Goal: Download file/media

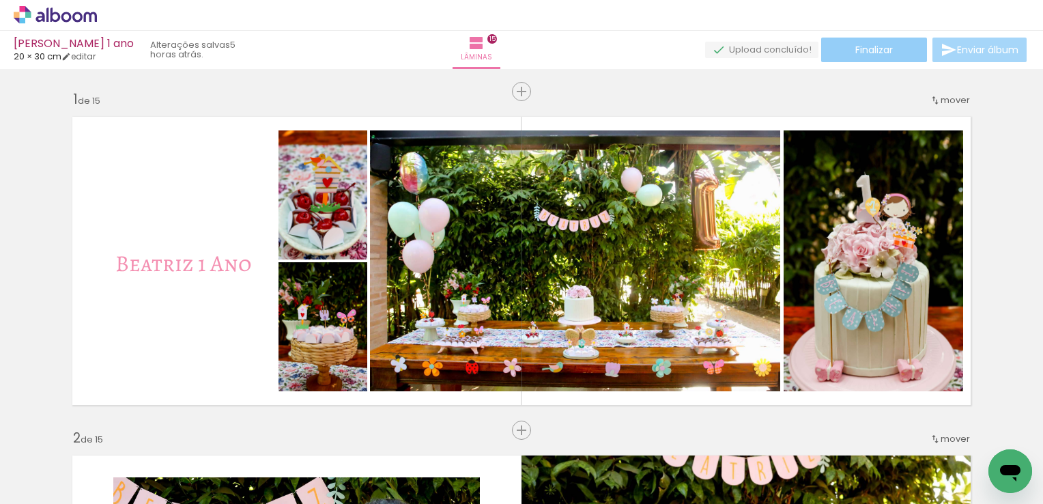
click at [912, 44] on paper-button "Finalizar" at bounding box center [874, 50] width 106 height 25
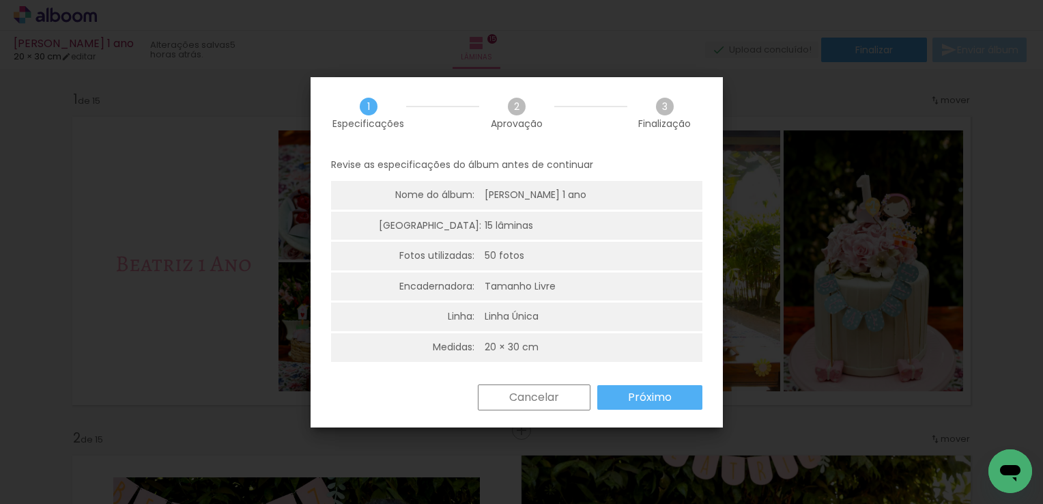
click at [0, 0] on slot "Próximo" at bounding box center [0, 0] width 0 height 0
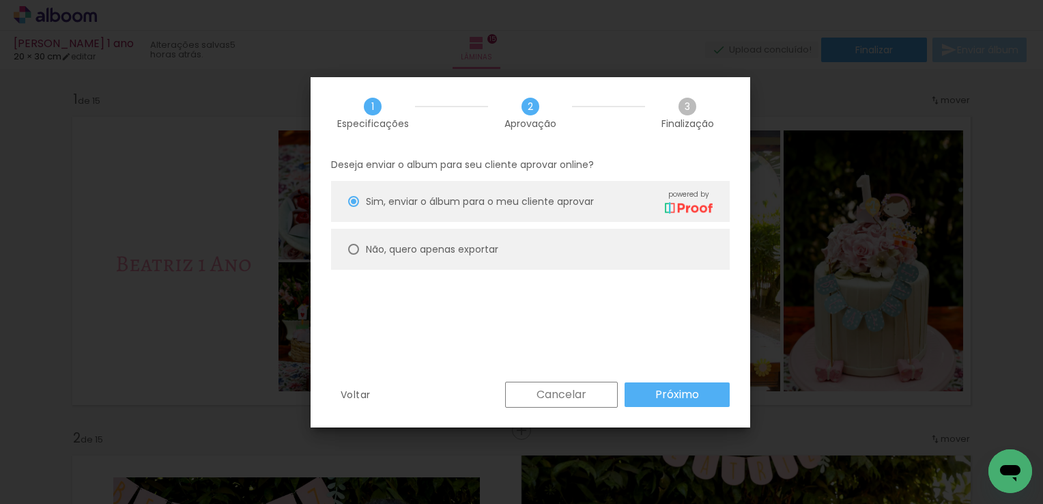
click at [0, 0] on slot "Não, quero apenas exportar" at bounding box center [0, 0] width 0 height 0
type paper-radio-button "on"
click at [0, 0] on slot "Próximo" at bounding box center [0, 0] width 0 height 0
type input "Alta, 300 DPI"
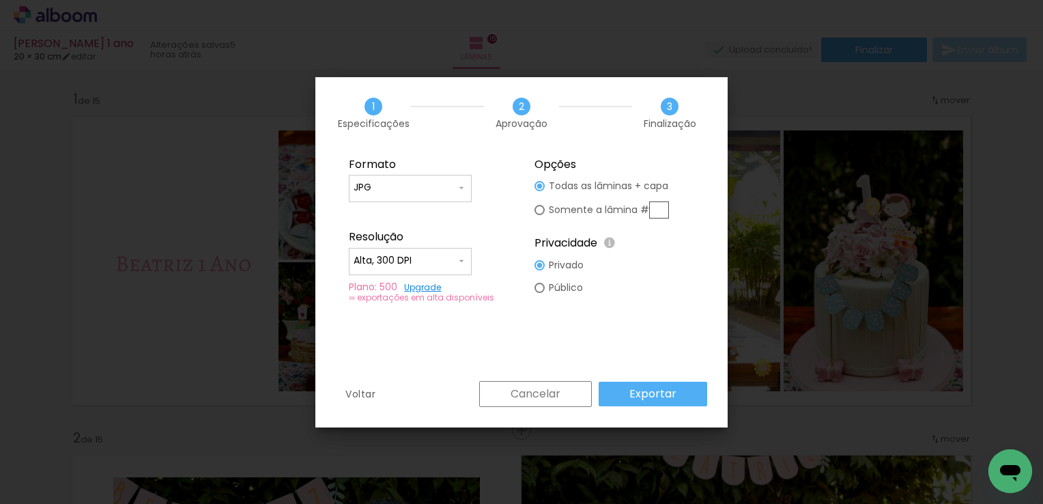
click at [0, 0] on paper-button "Exportar" at bounding box center [0, 0] width 0 height 0
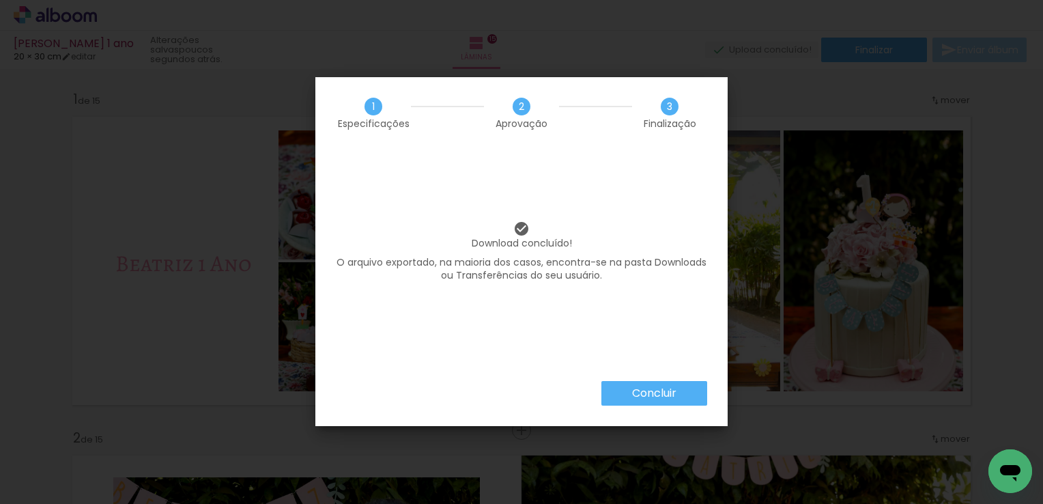
click at [0, 0] on paper-button "Concluir" at bounding box center [0, 0] width 0 height 0
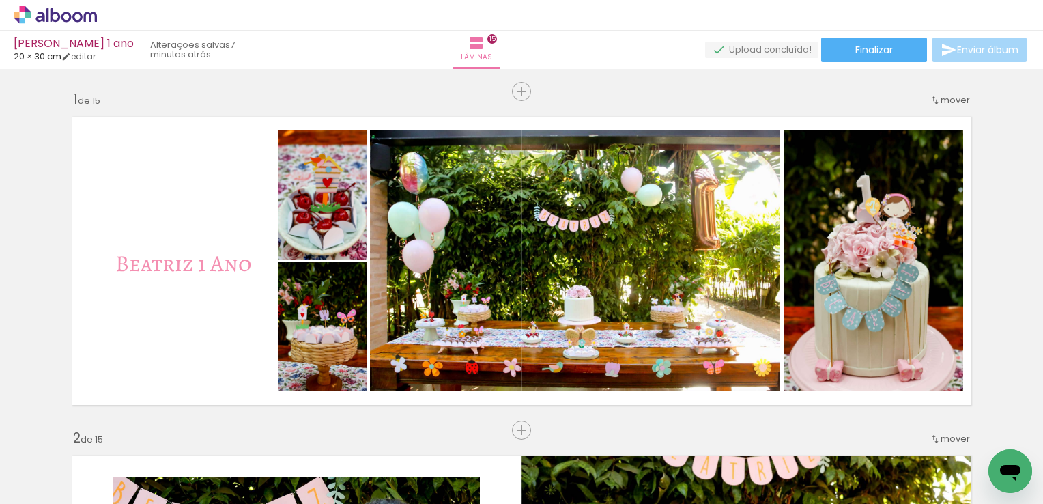
click at [70, 12] on icon at bounding box center [55, 15] width 83 height 18
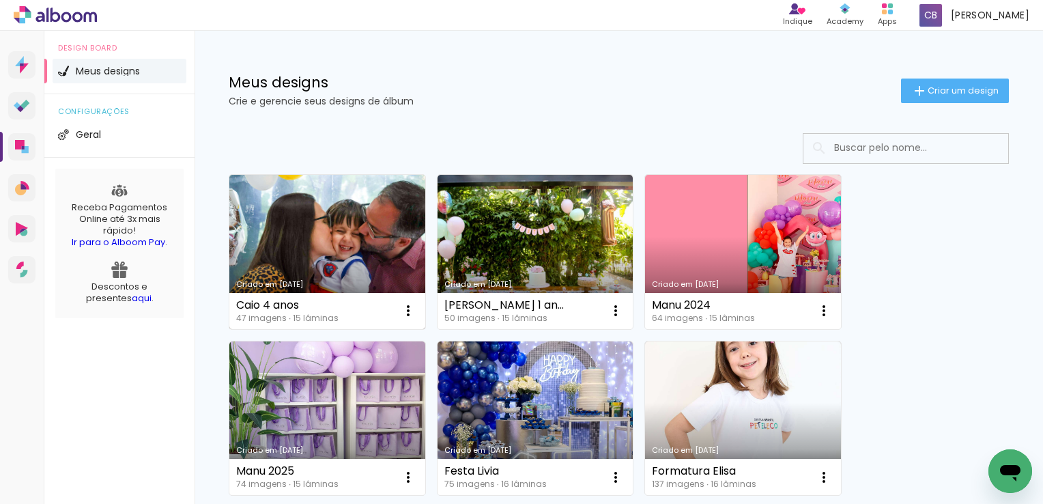
click at [319, 227] on link "Criado em [DATE]" at bounding box center [327, 252] width 196 height 154
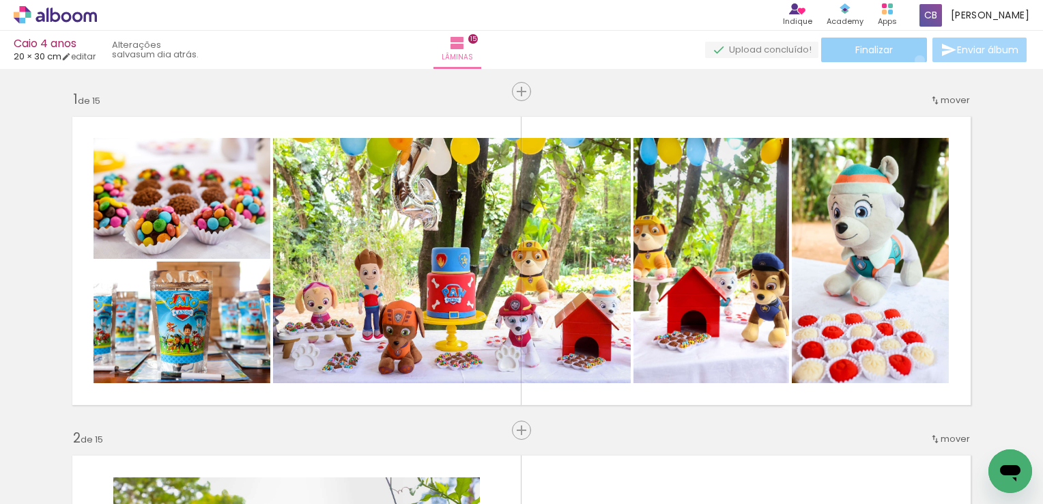
click at [915, 60] on paper-button "Finalizar" at bounding box center [874, 50] width 106 height 25
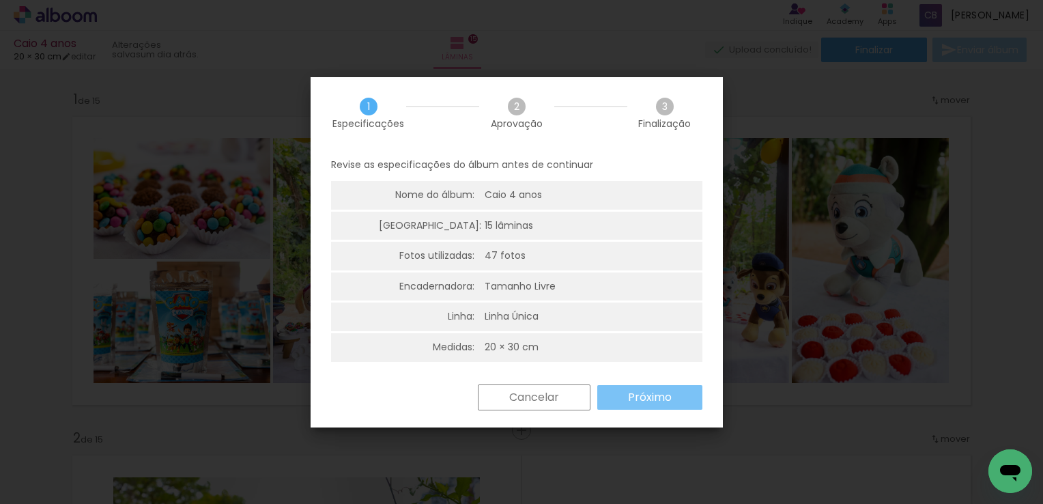
click at [0, 0] on slot "Próximo" at bounding box center [0, 0] width 0 height 0
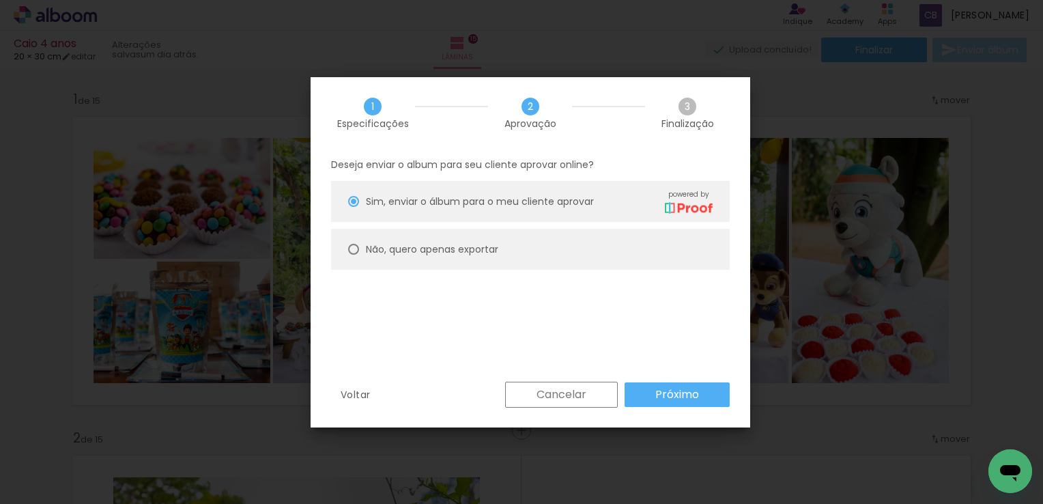
click at [0, 0] on slot "Não, quero apenas exportar" at bounding box center [0, 0] width 0 height 0
type paper-radio-button "on"
click at [660, 405] on paper-button "Próximo" at bounding box center [677, 394] width 105 height 25
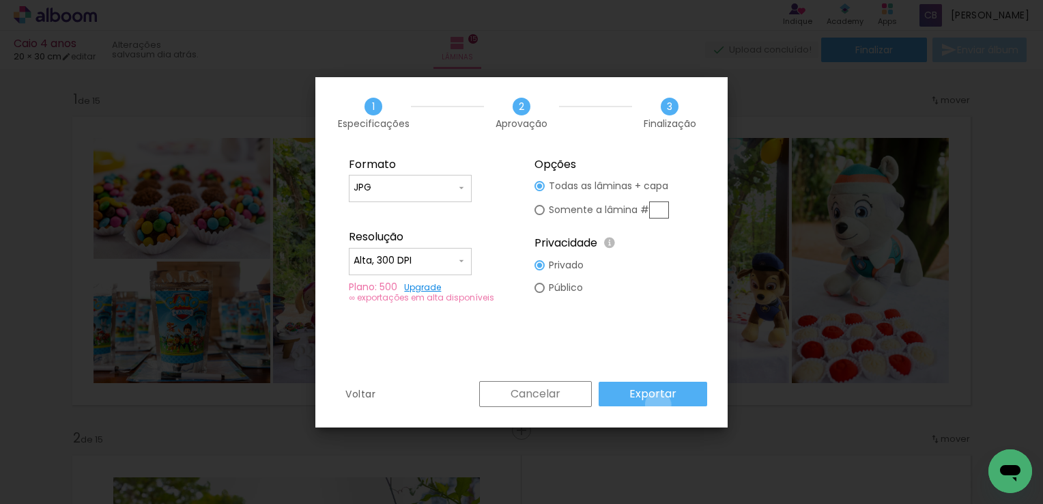
click at [0, 0] on paper-button "Exportar" at bounding box center [0, 0] width 0 height 0
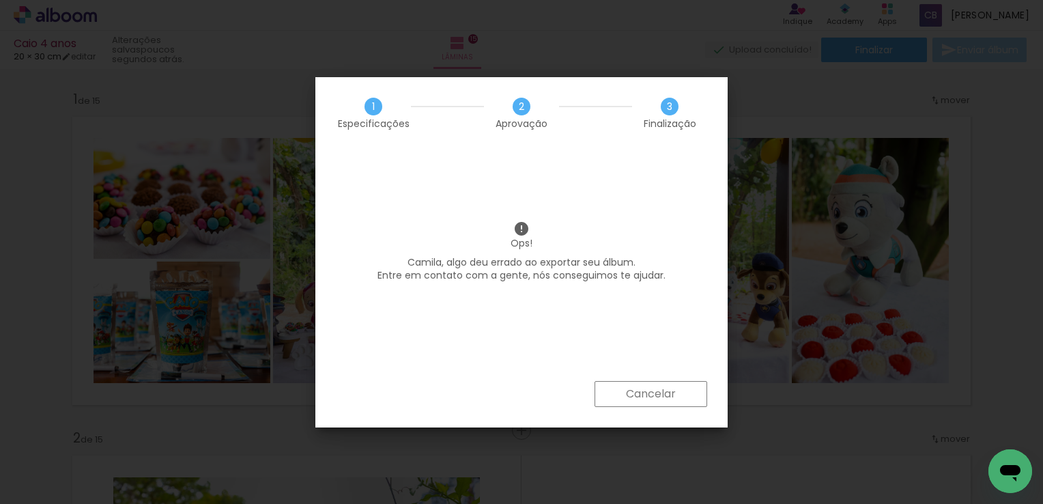
click at [0, 0] on paper-button "Cancelar" at bounding box center [0, 0] width 0 height 0
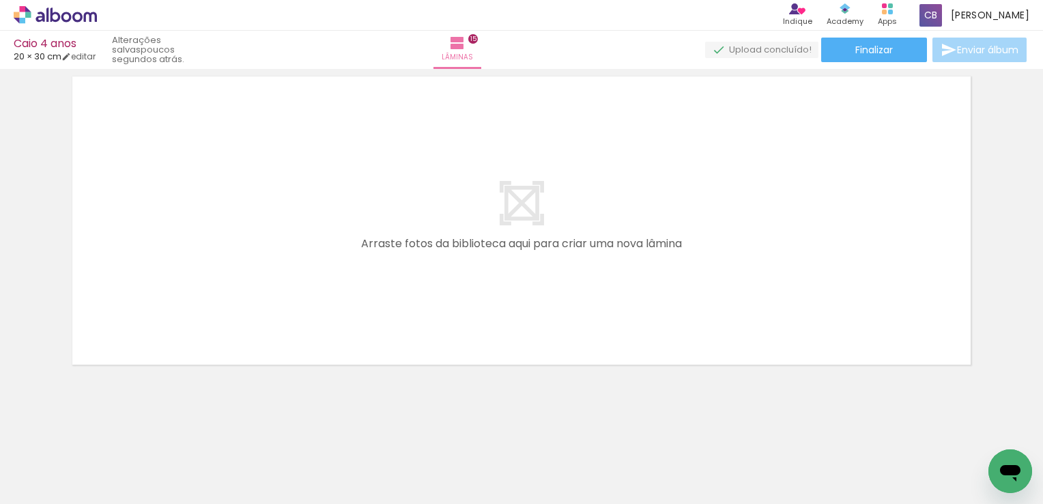
scroll to position [5122, 0]
click at [879, 51] on span "Finalizar" at bounding box center [875, 50] width 38 height 10
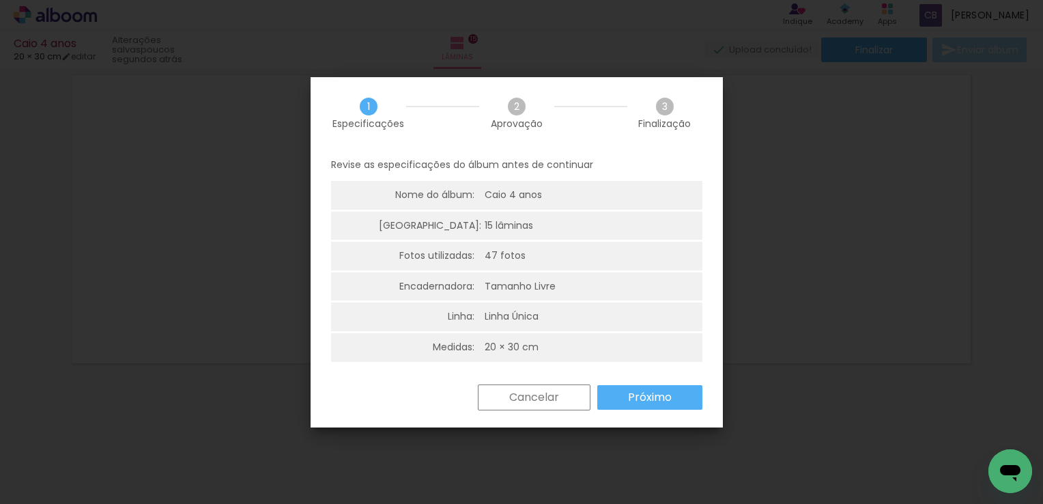
click at [681, 394] on paper-button "Próximo" at bounding box center [649, 397] width 105 height 25
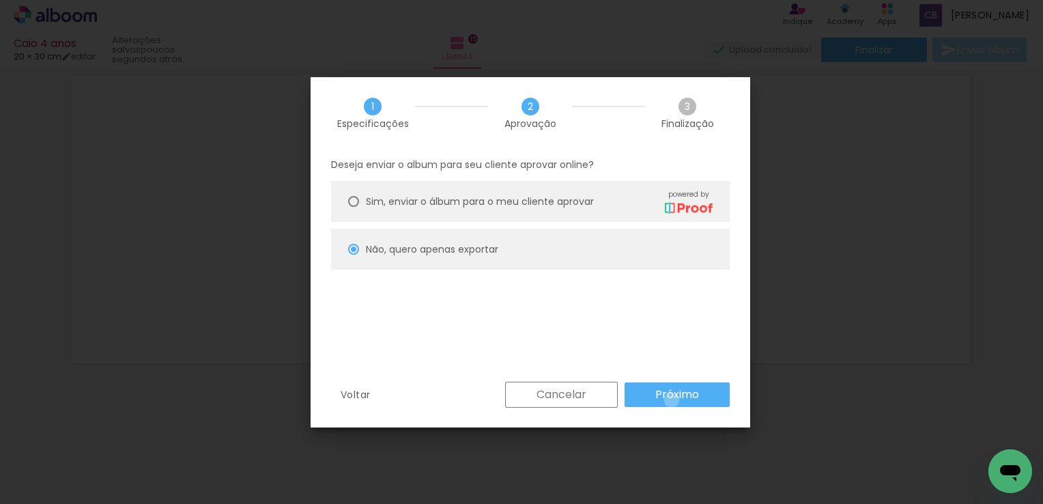
click at [0, 0] on slot "Próximo" at bounding box center [0, 0] width 0 height 0
type input "Alta, 300 DPI"
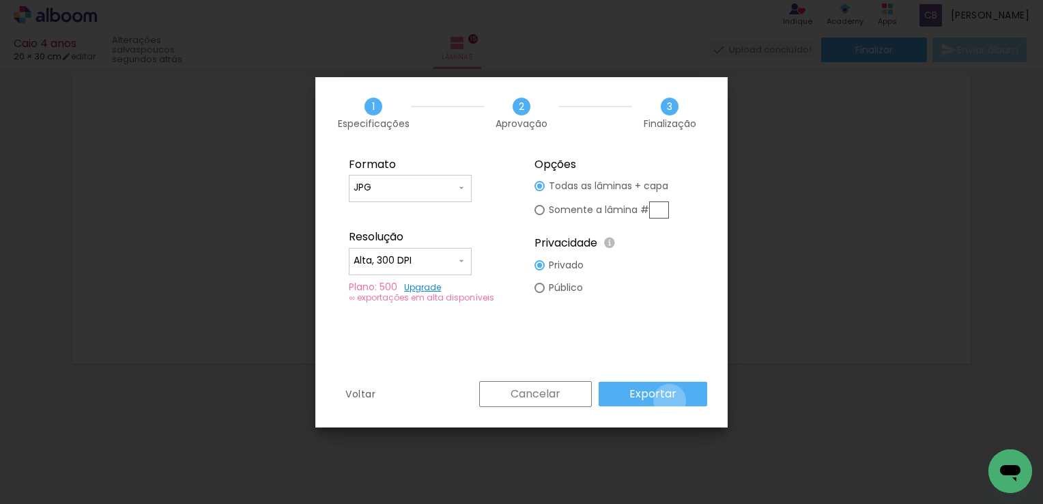
click at [0, 0] on slot "Exportar" at bounding box center [0, 0] width 0 height 0
